Goal: Task Accomplishment & Management: Use online tool/utility

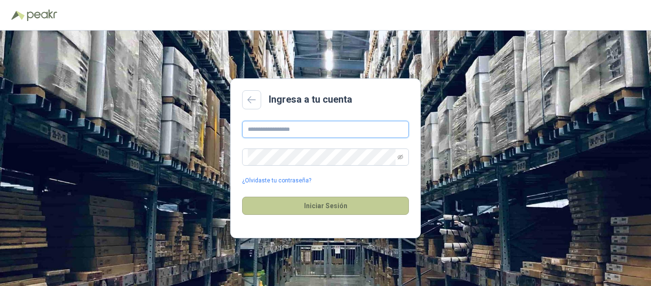
type input "**********"
click at [308, 203] on button "Iniciar Sesión" at bounding box center [325, 205] width 167 height 18
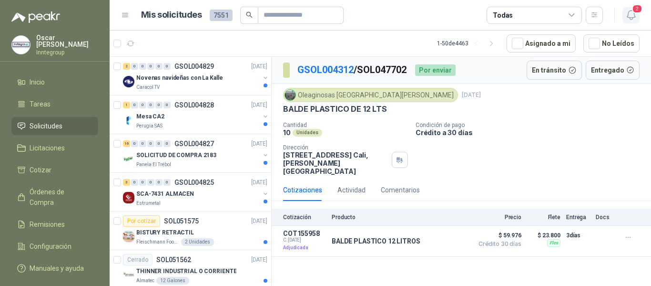
click at [632, 12] on span "2" at bounding box center [637, 8] width 10 height 9
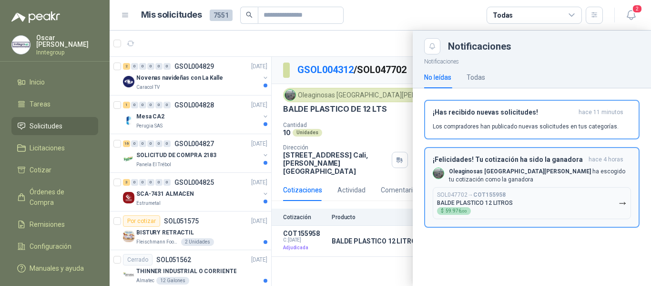
click at [519, 174] on p "Oleaginosas San [PERSON_NAME] escogido tu cotización como la ganadora" at bounding box center [540, 175] width 182 height 16
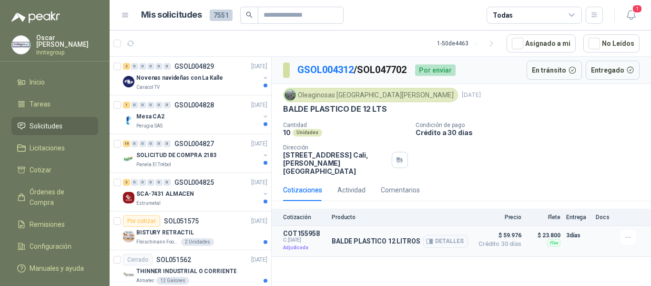
drag, startPoint x: 386, startPoint y: 236, endPoint x: 400, endPoint y: 235, distance: 14.8
click at [386, 237] on p "BALDE PLASTICO 12 LITROS" at bounding box center [376, 241] width 89 height 8
click at [430, 237] on icon "button" at bounding box center [429, 240] width 7 height 7
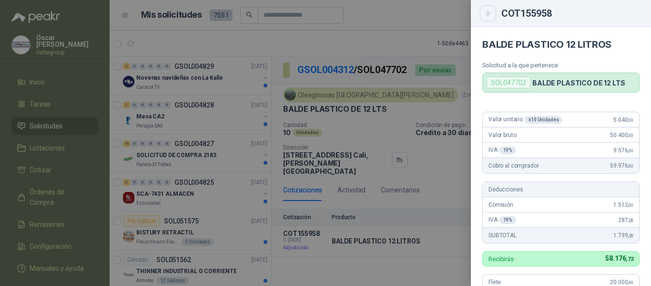
click at [486, 17] on button "Close" at bounding box center [488, 13] width 16 height 16
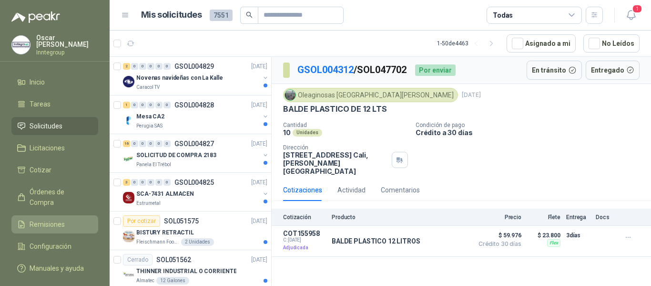
click at [45, 219] on span "Remisiones" at bounding box center [47, 224] width 35 height 10
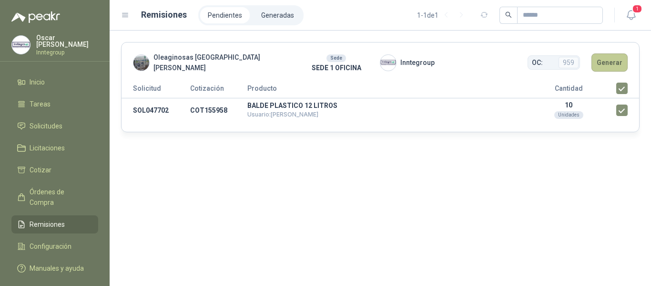
click at [615, 67] on button "Generar" at bounding box center [610, 62] width 36 height 18
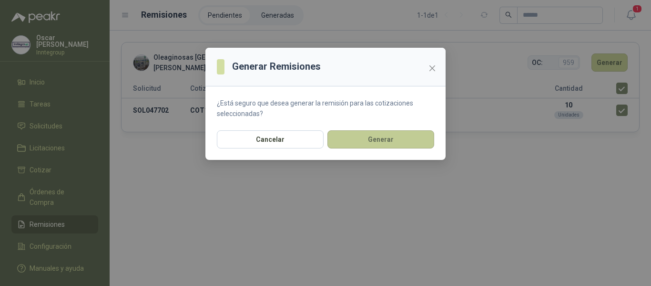
click at [387, 143] on button "Generar" at bounding box center [381, 139] width 107 height 18
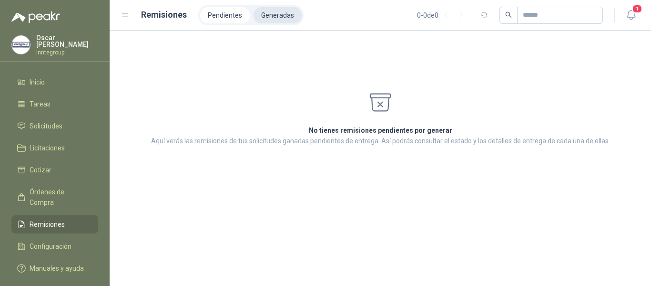
click at [275, 11] on li "Generadas" at bounding box center [278, 15] width 48 height 16
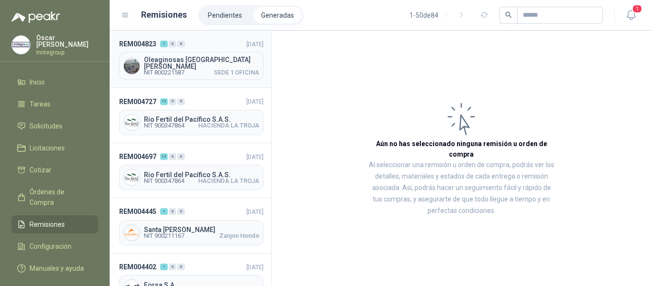
click at [188, 62] on span "Oleaginosas [GEOGRAPHIC_DATA][PERSON_NAME]" at bounding box center [201, 62] width 115 height 13
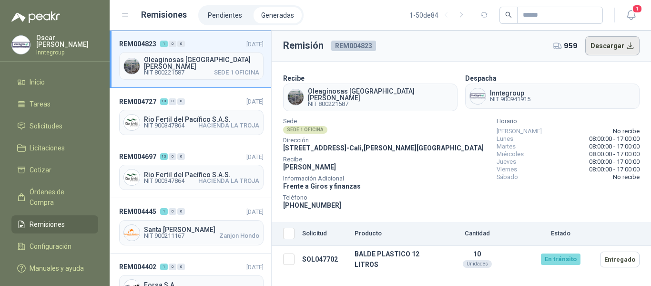
click at [603, 48] on button "Descargar" at bounding box center [612, 45] width 55 height 19
